Goal: Information Seeking & Learning: Learn about a topic

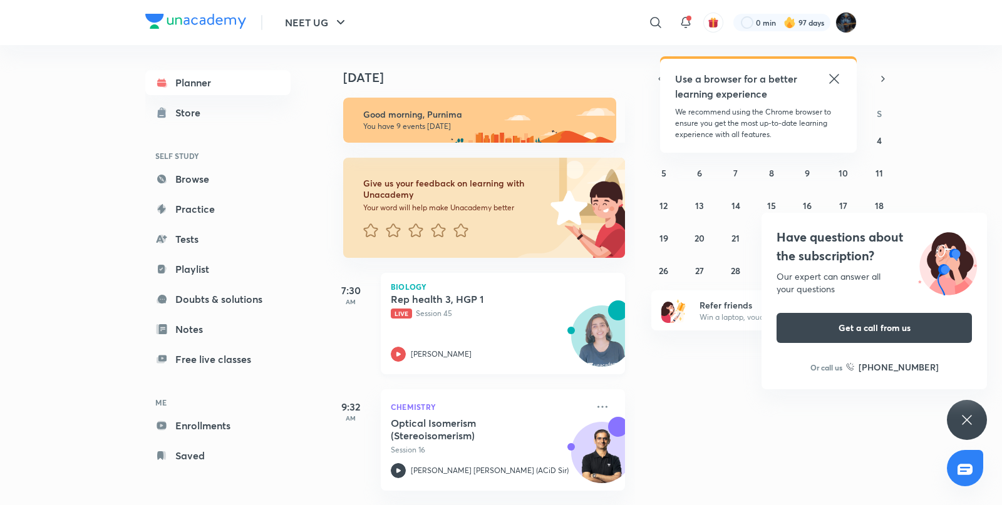
click at [401, 346] on div "Rep health 3, HGP 1 Live Session 45 [PERSON_NAME]" at bounding box center [489, 327] width 197 height 69
click at [958, 405] on div "Have questions about the subscription? Our expert can answer all your questions…" at bounding box center [967, 420] width 40 height 40
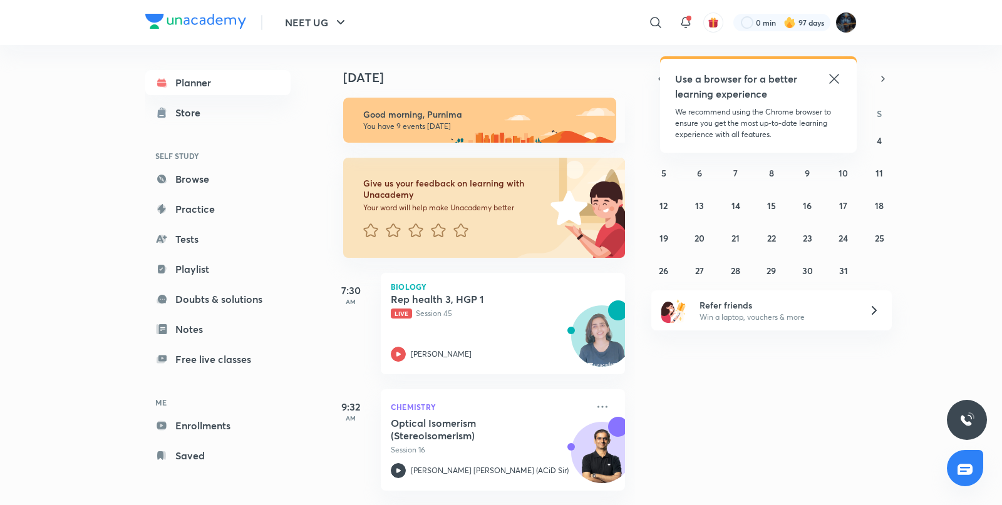
click at [832, 72] on icon at bounding box center [834, 78] width 15 height 15
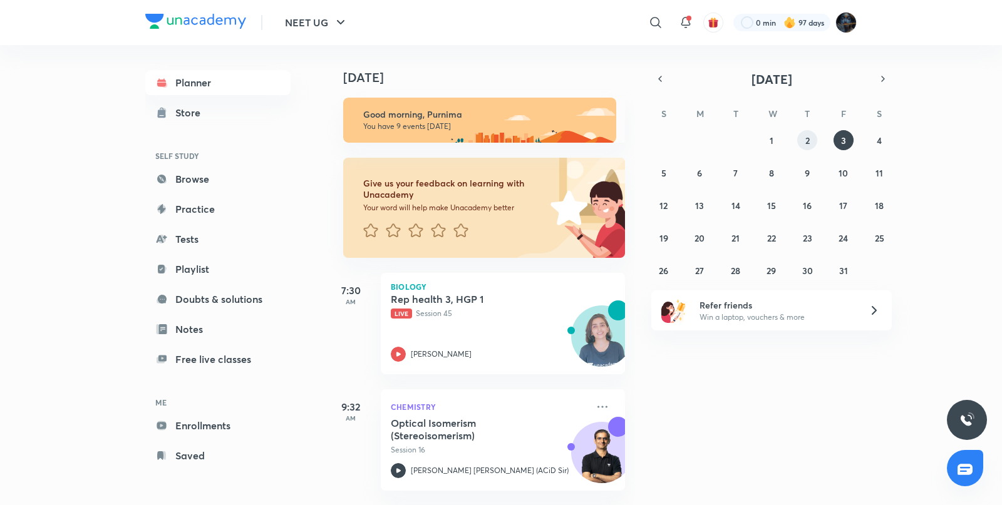
click at [805, 137] on abbr "2" at bounding box center [807, 141] width 4 height 12
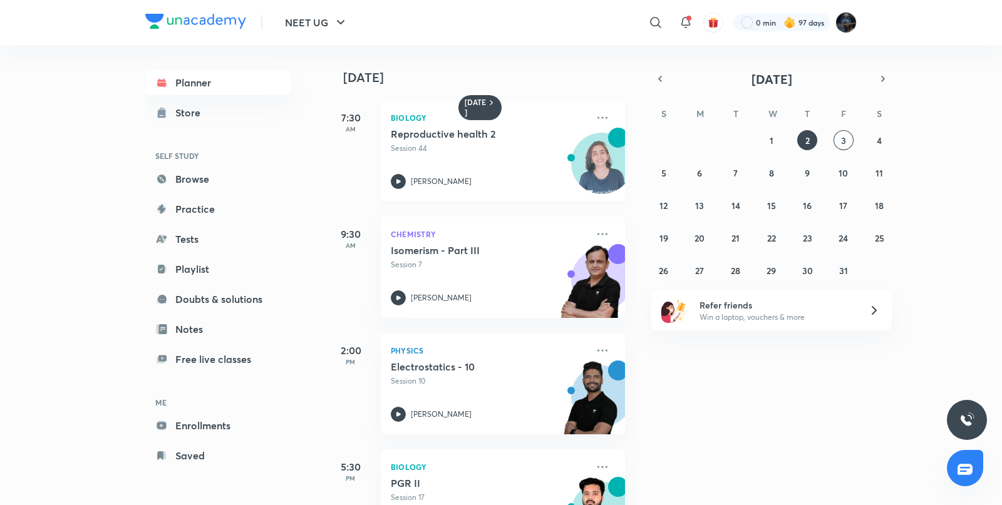
click at [398, 184] on icon at bounding box center [398, 181] width 15 height 15
